Goal: Transaction & Acquisition: Obtain resource

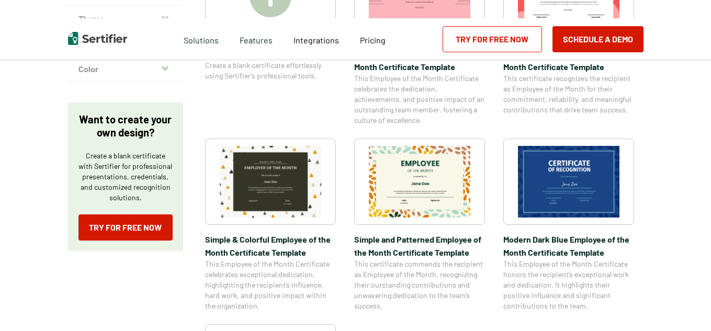
scroll to position [314, 0]
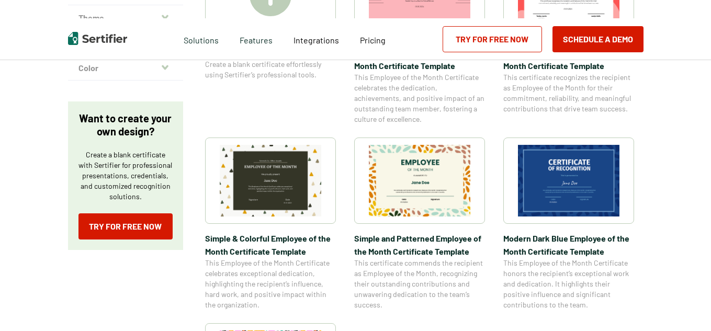
click at [404, 185] on img at bounding box center [419, 181] width 101 height 72
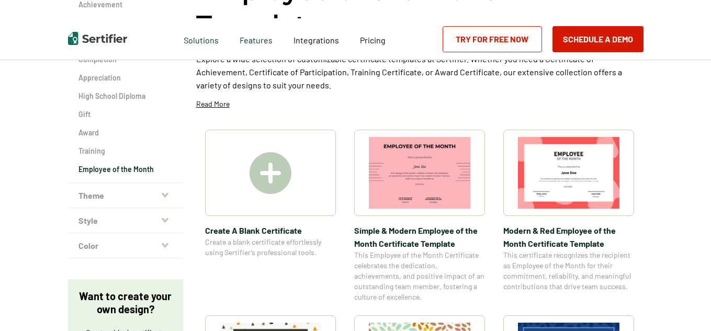
scroll to position [112, 0]
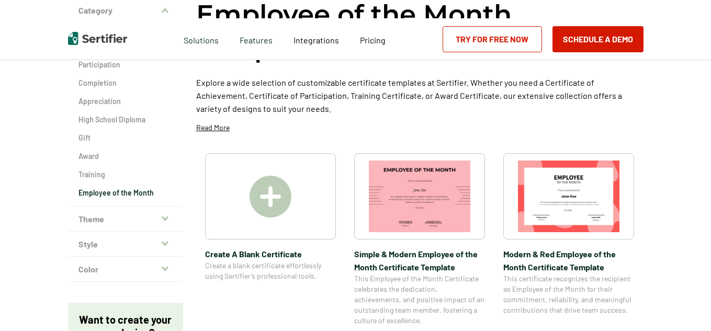
click at [275, 185] on img at bounding box center [270, 197] width 42 height 42
click at [290, 202] on img at bounding box center [270, 197] width 42 height 42
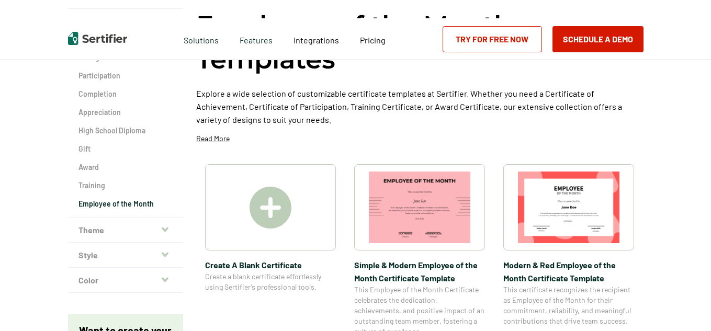
scroll to position [0, 0]
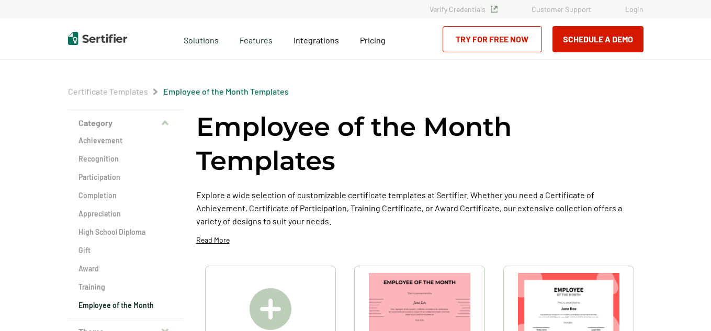
click at [498, 32] on link "Try for Free Now" at bounding box center [491, 39] width 99 height 26
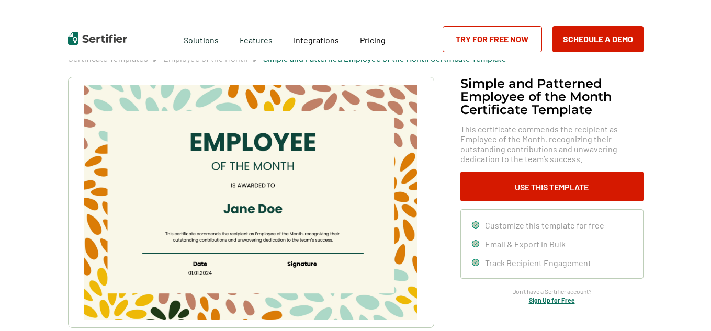
scroll to position [105, 0]
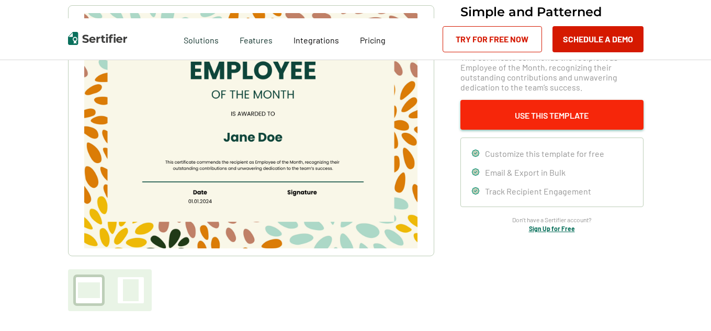
click at [606, 110] on button "Use This Template" at bounding box center [551, 115] width 183 height 30
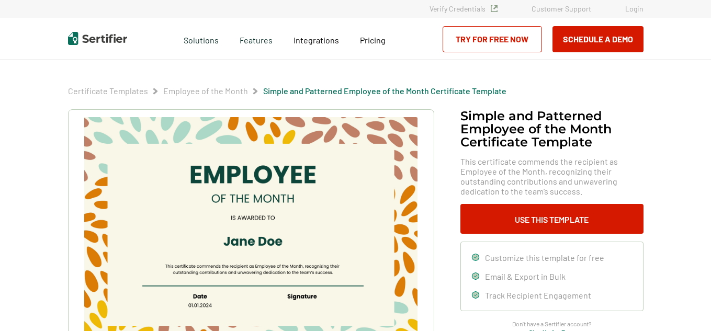
scroll to position [0, 0]
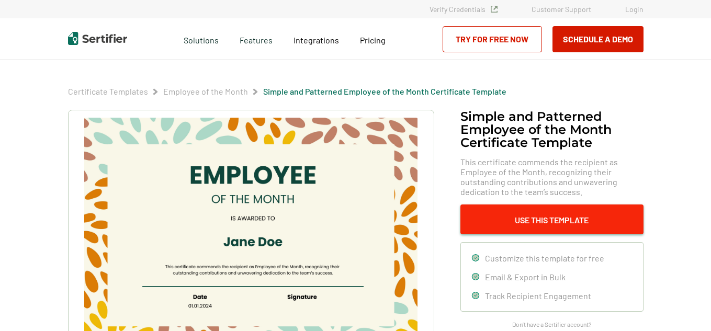
click at [539, 220] on button "Use This Template" at bounding box center [551, 220] width 183 height 30
